Goal: Information Seeking & Learning: Learn about a topic

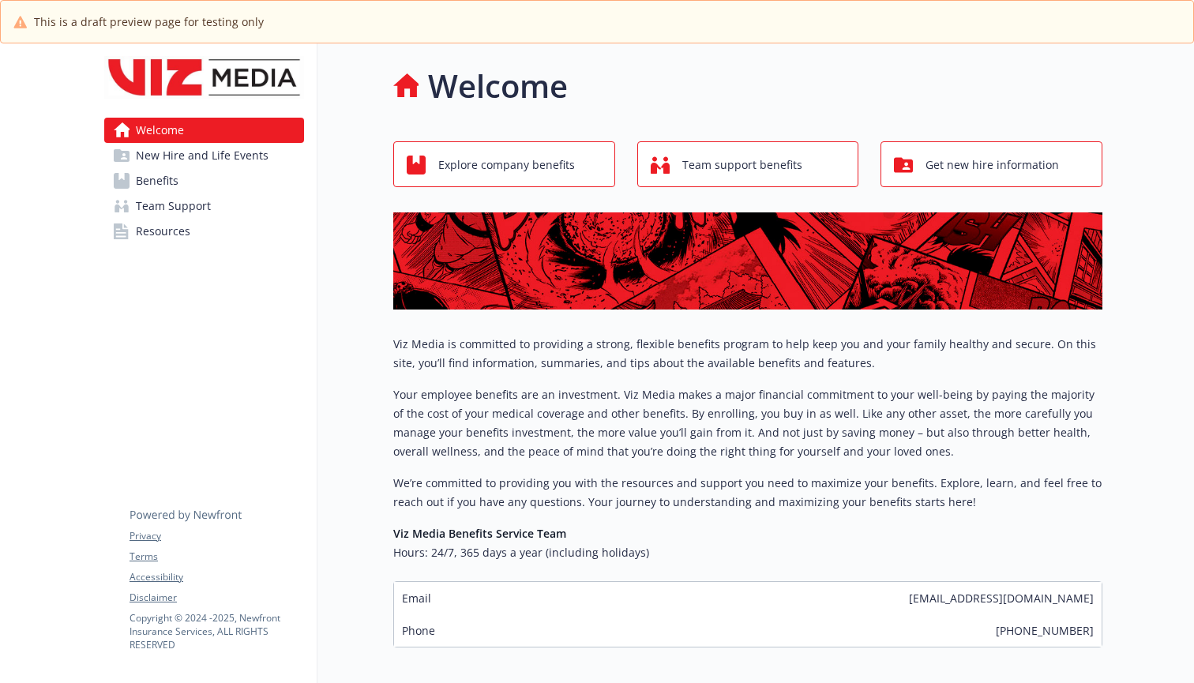
click at [979, 162] on span "Get new hire information" at bounding box center [991, 165] width 133 height 30
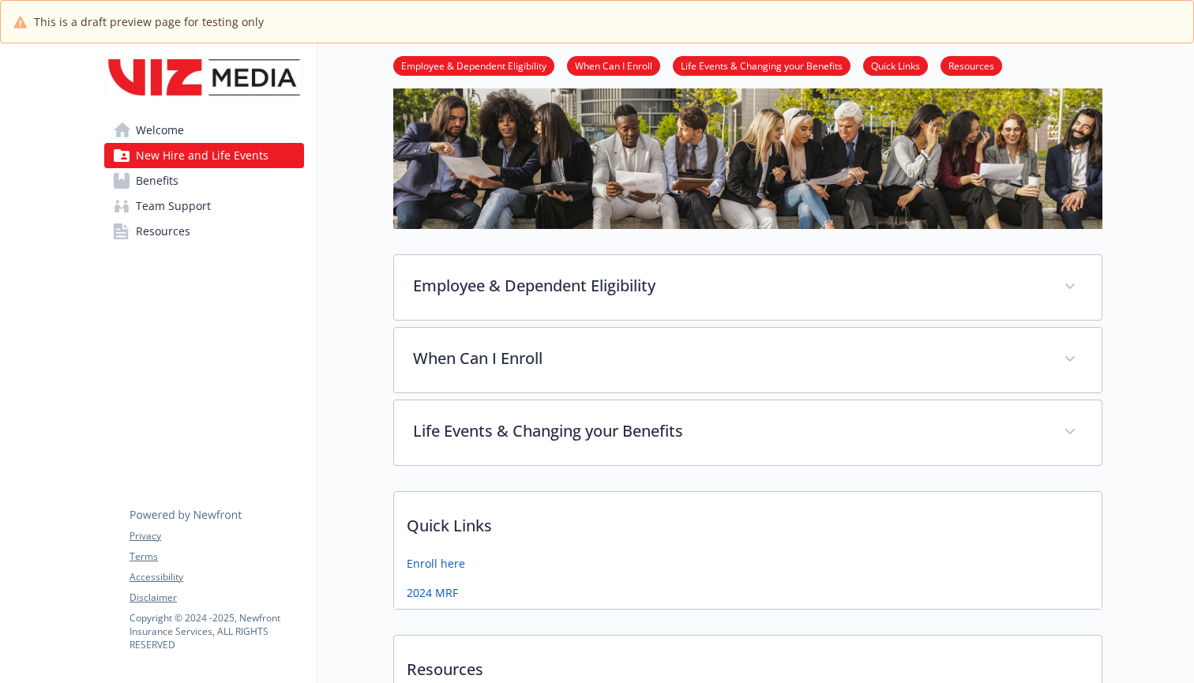
scroll to position [101, 0]
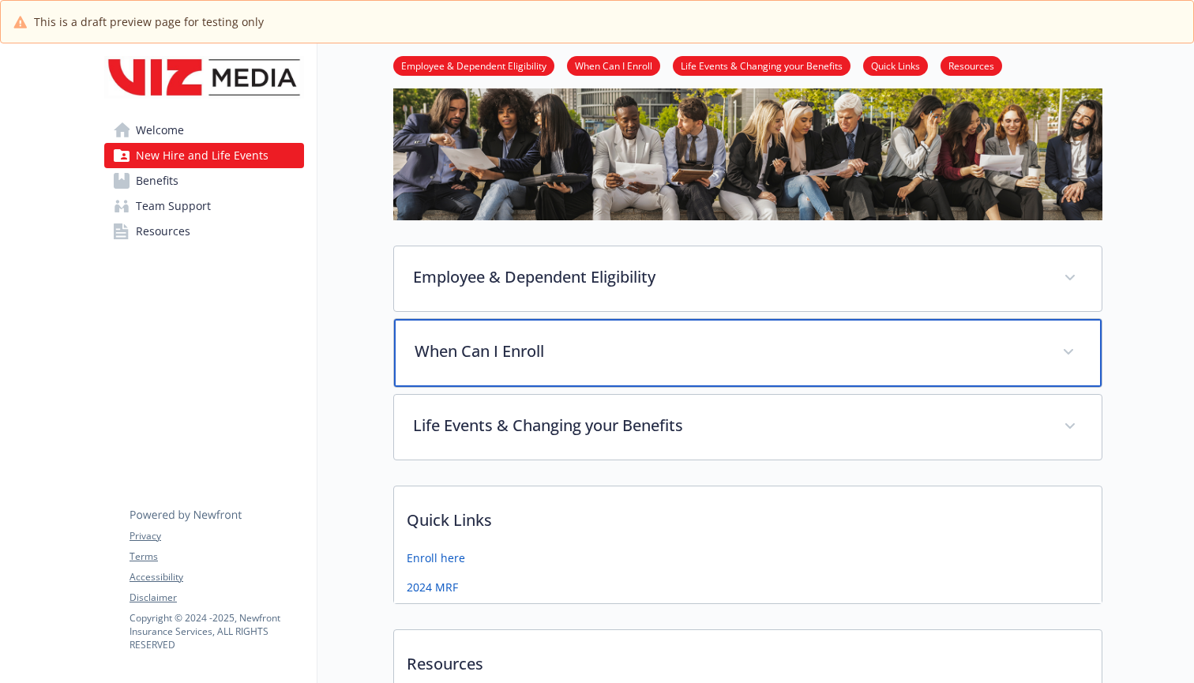
click at [494, 347] on p "When Can I Enroll" at bounding box center [729, 352] width 629 height 24
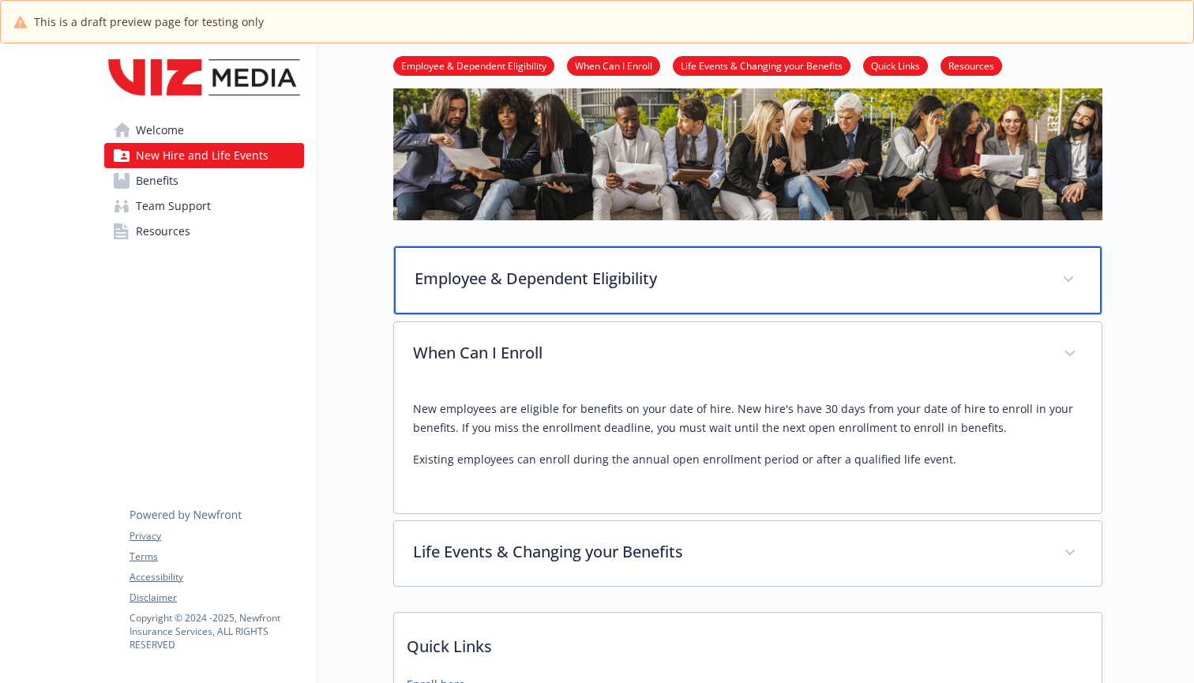
click at [456, 273] on p "Employee & Dependent Eligibility" at bounding box center [729, 279] width 629 height 24
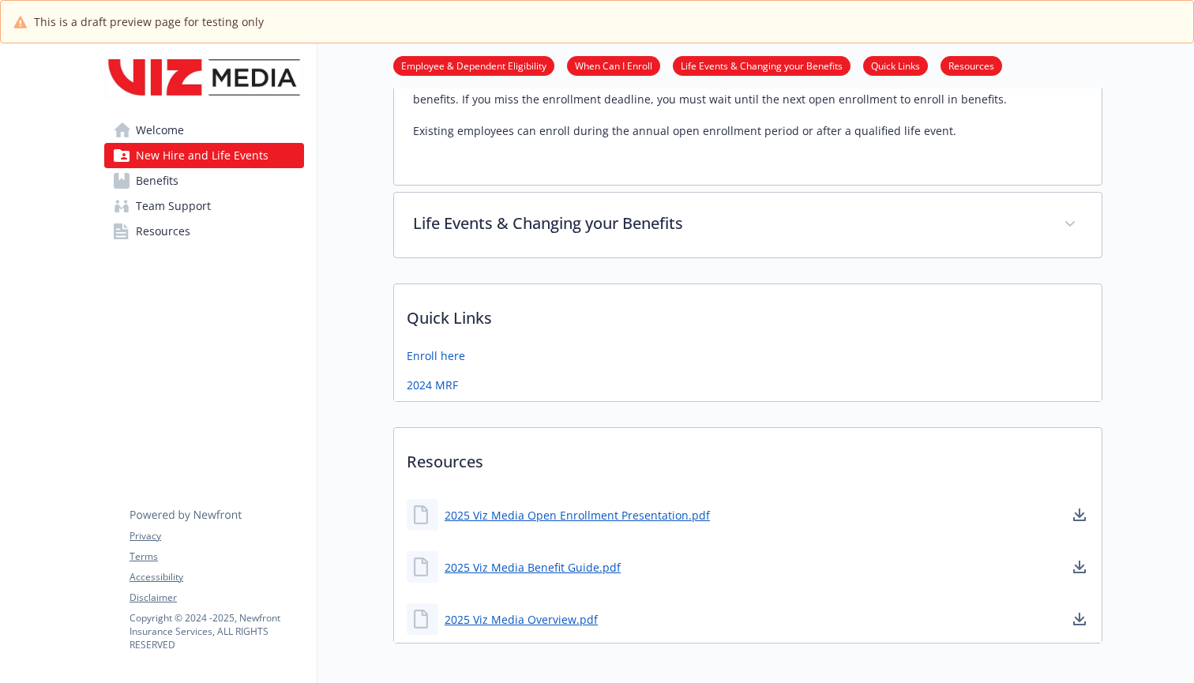
scroll to position [1376, 0]
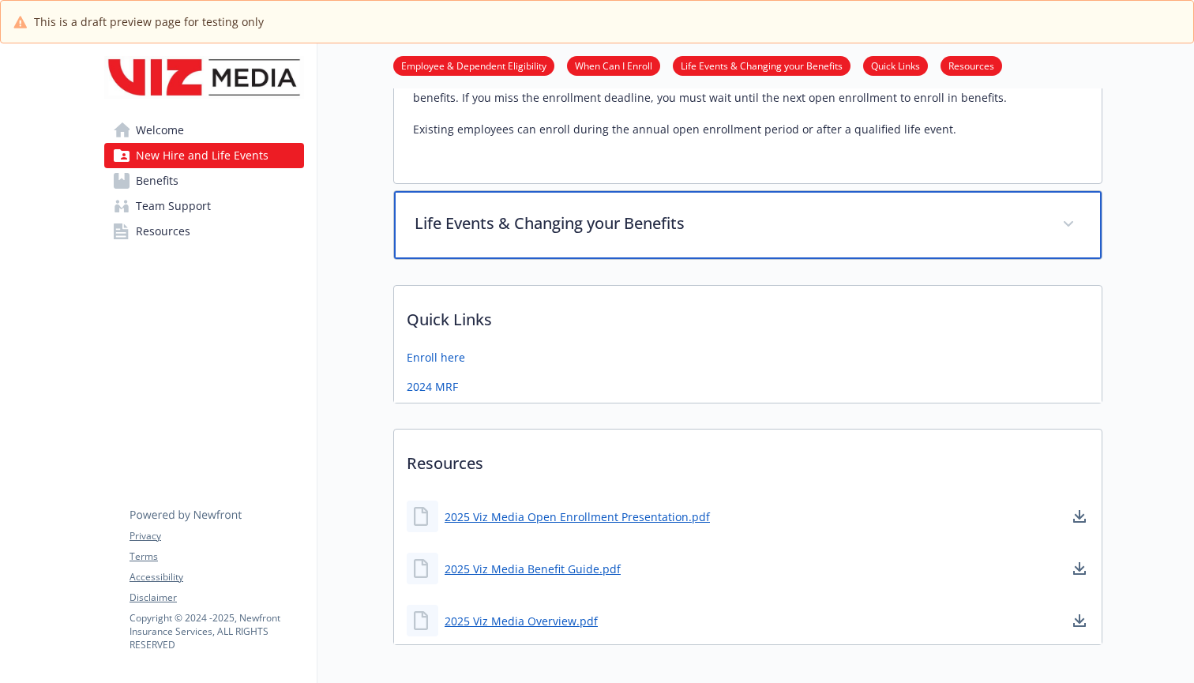
click at [513, 212] on p "Life Events & Changing your Benefits" at bounding box center [729, 224] width 629 height 24
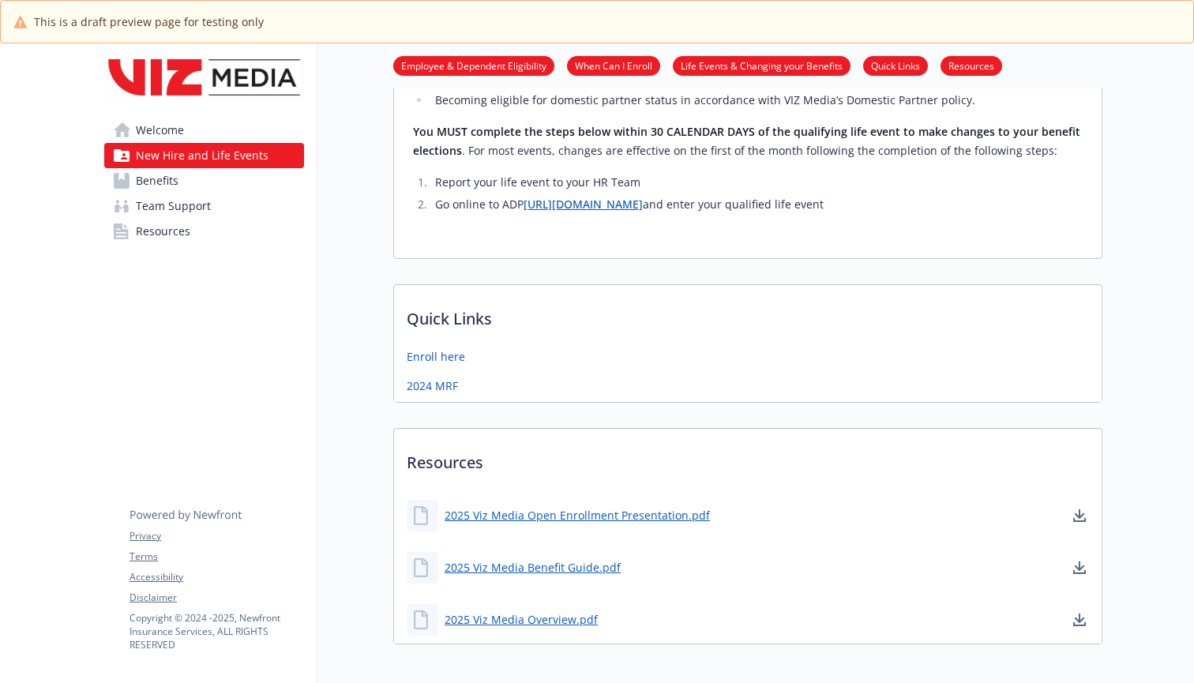
scroll to position [1852, 0]
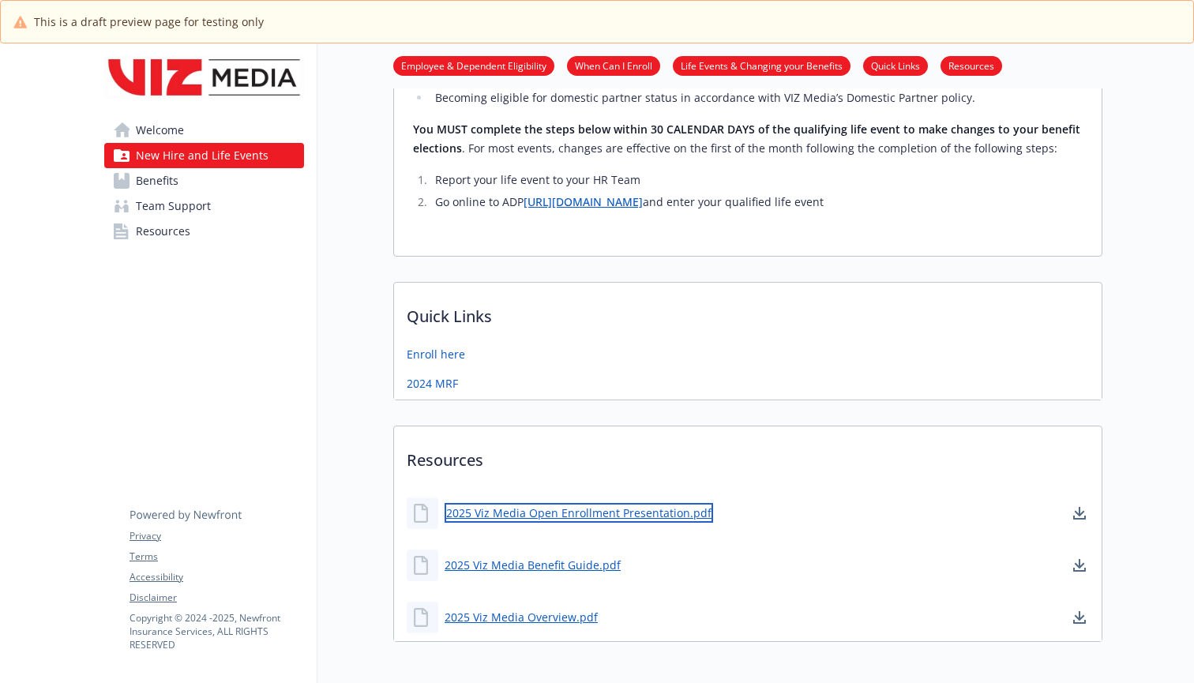
click at [510, 503] on link "2025 Viz Media Open Enrollment Presentation.pdf" at bounding box center [579, 513] width 268 height 20
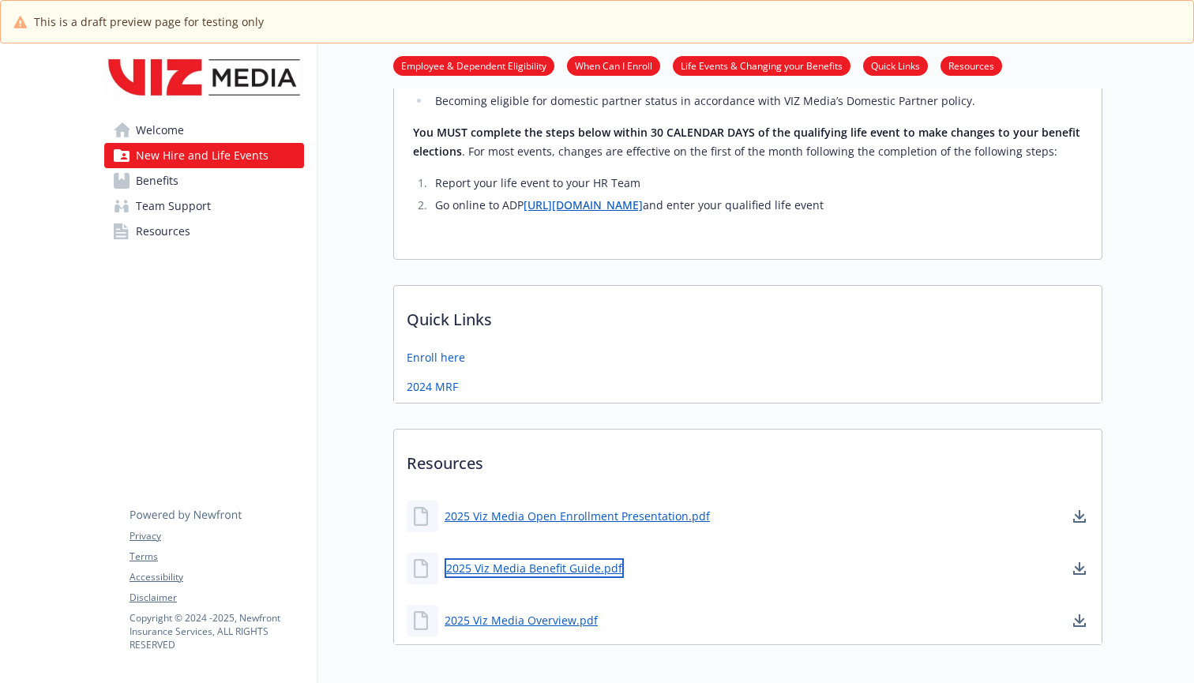
click at [518, 558] on link "2025 Viz Media Benefit Guide.pdf" at bounding box center [534, 568] width 179 height 20
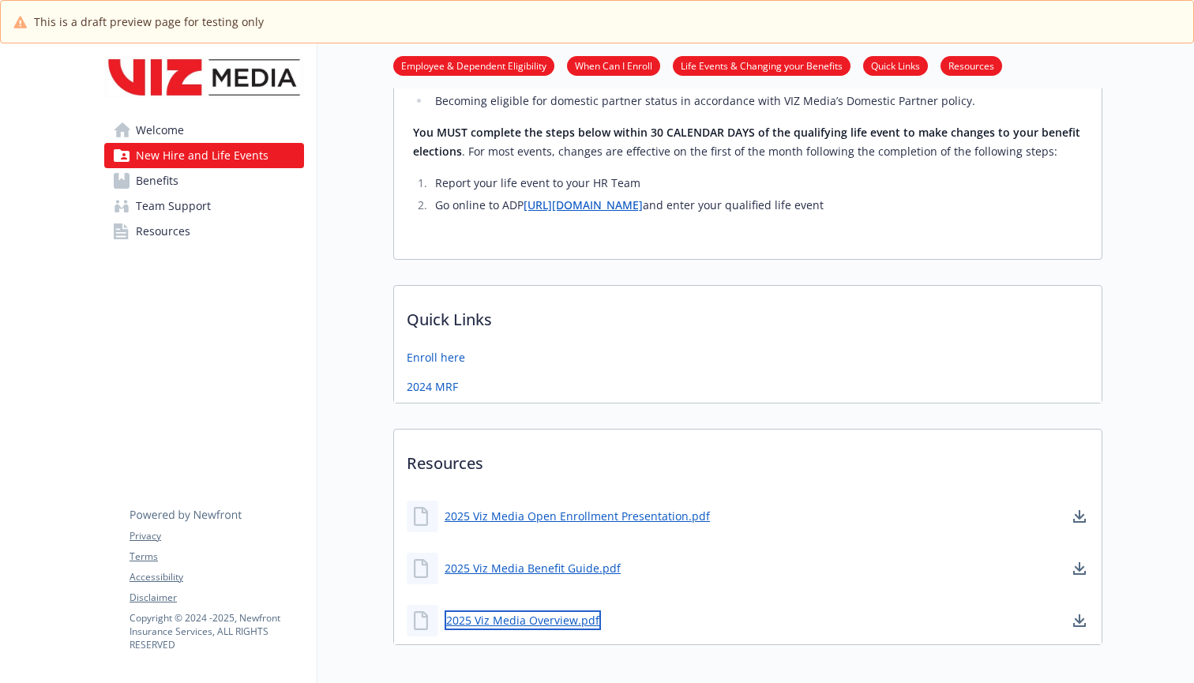
click at [538, 610] on link "2025 Viz Media Overview.pdf" at bounding box center [523, 620] width 156 height 20
